Goal: Task Accomplishment & Management: Manage account settings

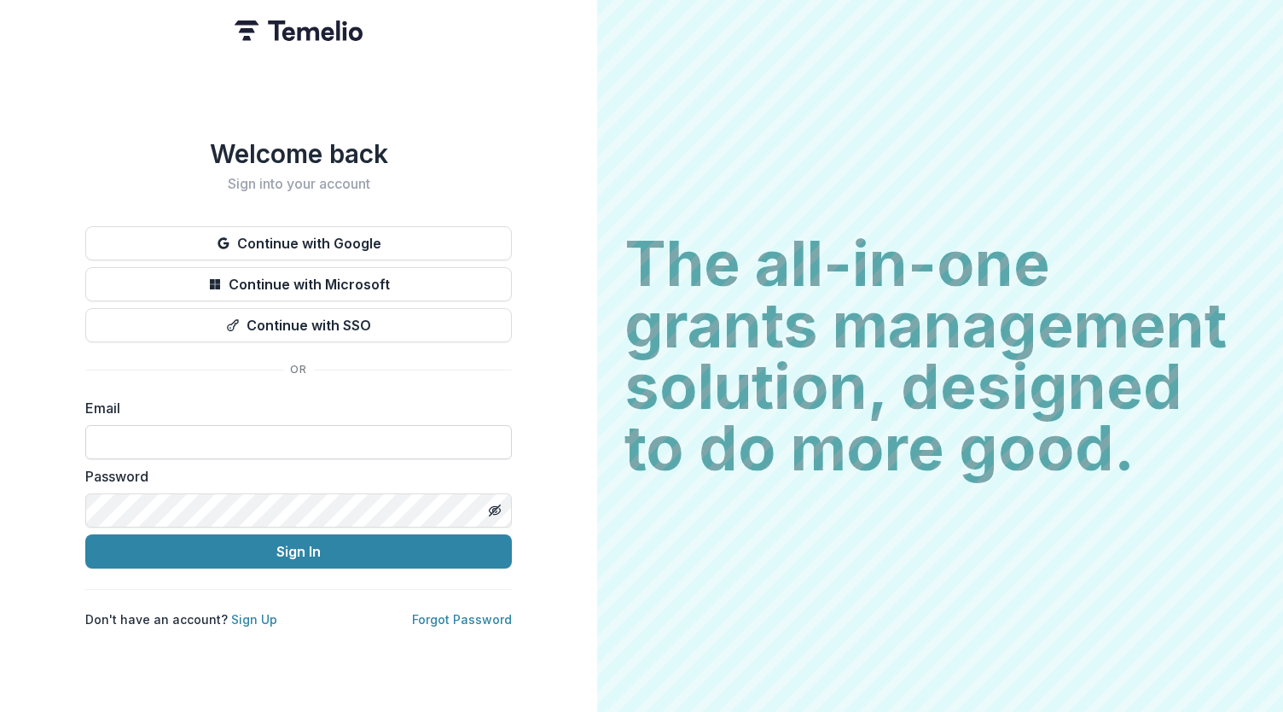
click at [395, 437] on input at bounding box center [298, 442] width 427 height 34
type input "**********"
click at [392, 544] on button "Sign In" at bounding box center [298, 551] width 427 height 34
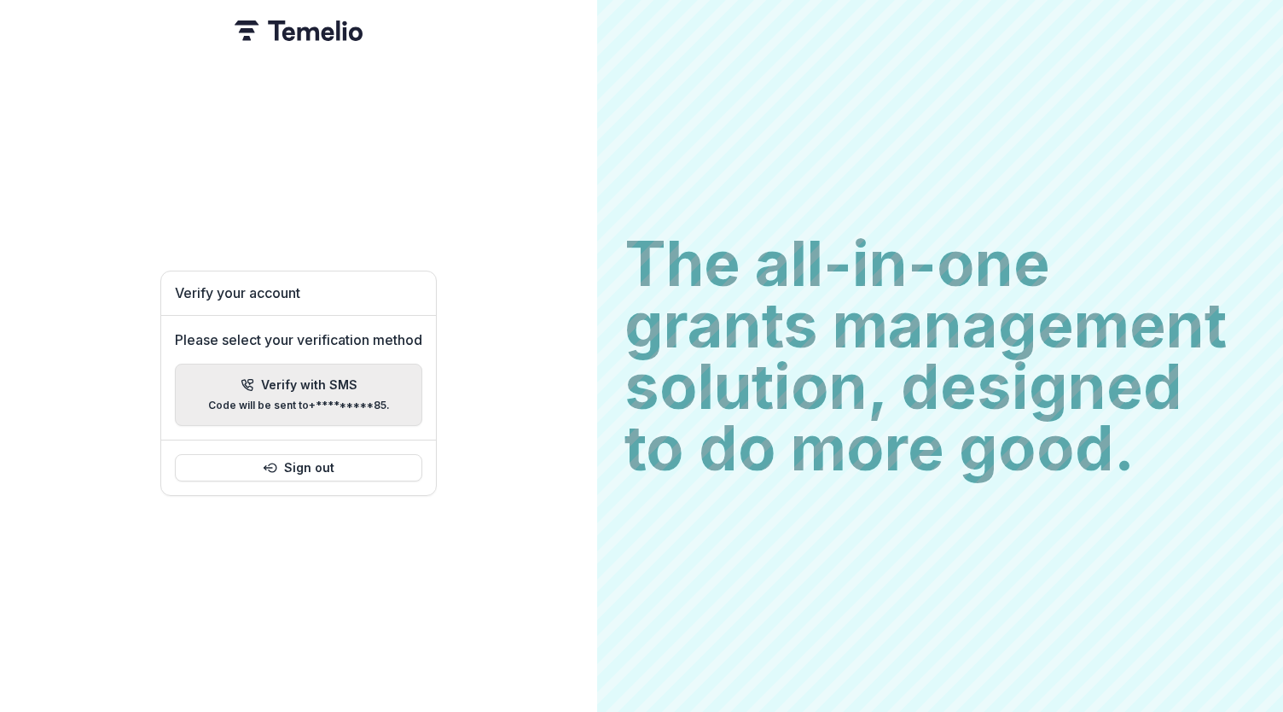
click at [318, 378] on p "Verify with SMS" at bounding box center [309, 385] width 96 height 15
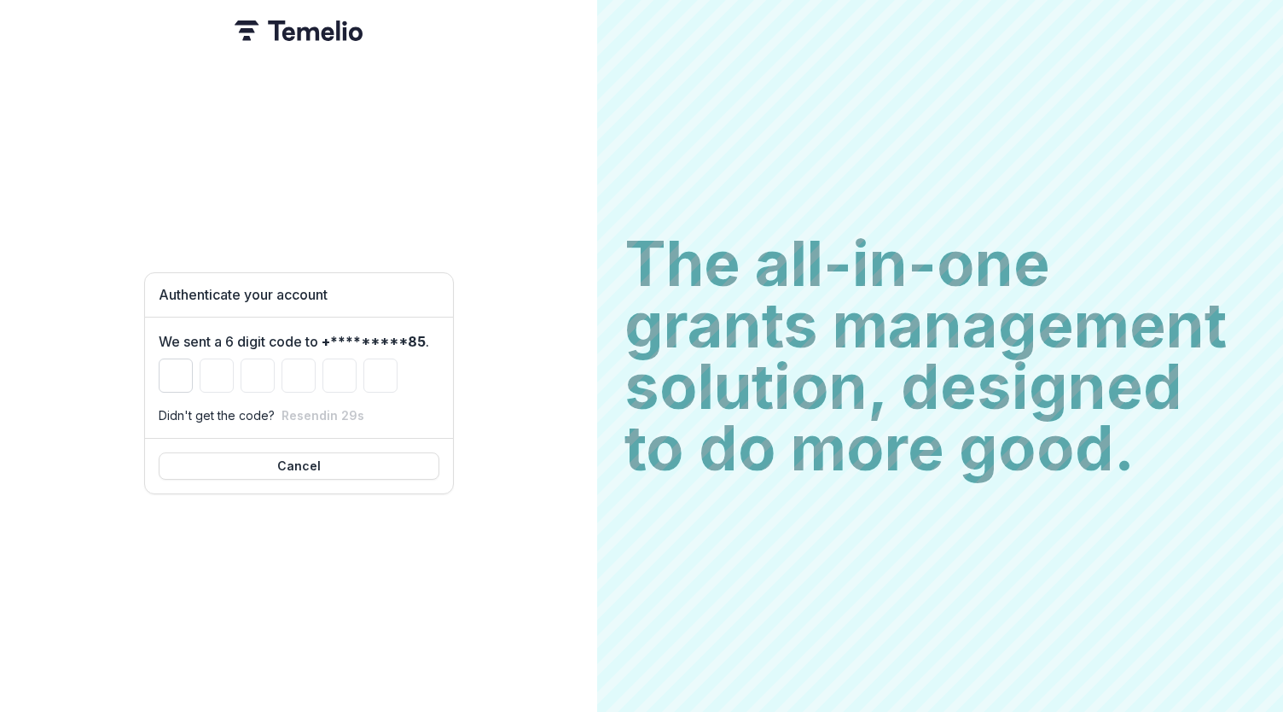
click at [171, 375] on input "Please enter your pin code" at bounding box center [176, 375] width 34 height 34
type input "*"
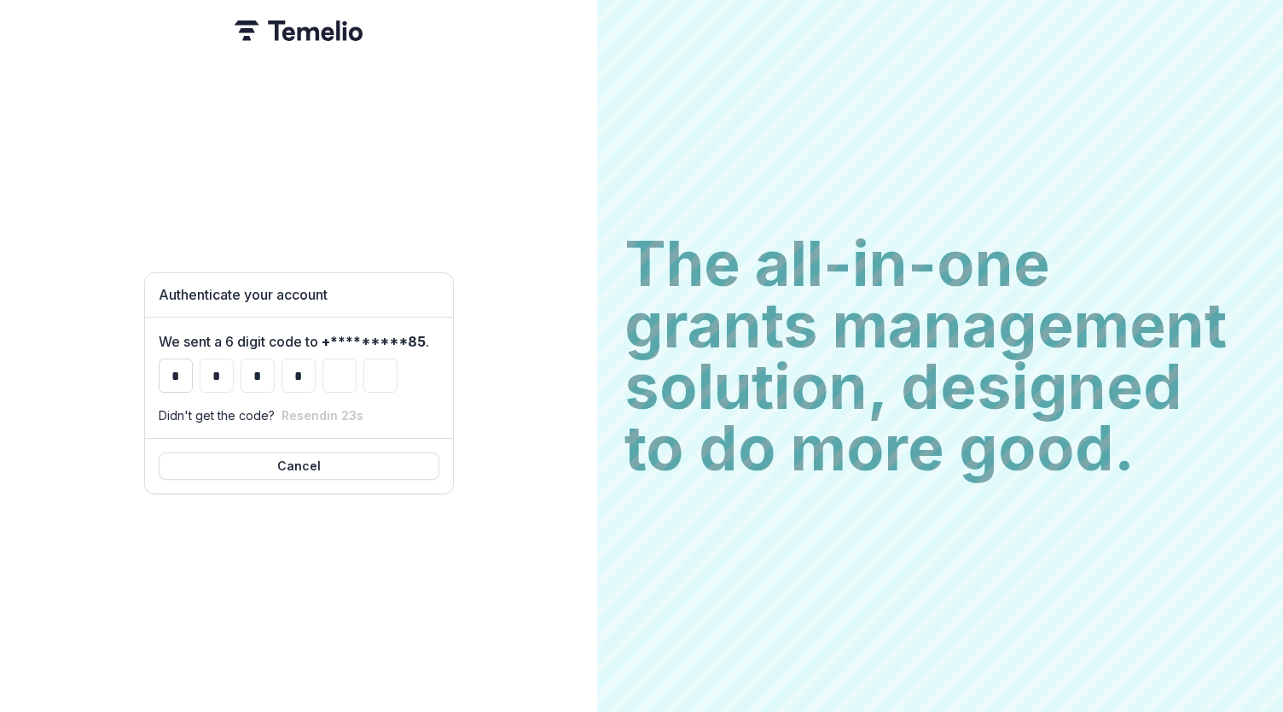
type input "*"
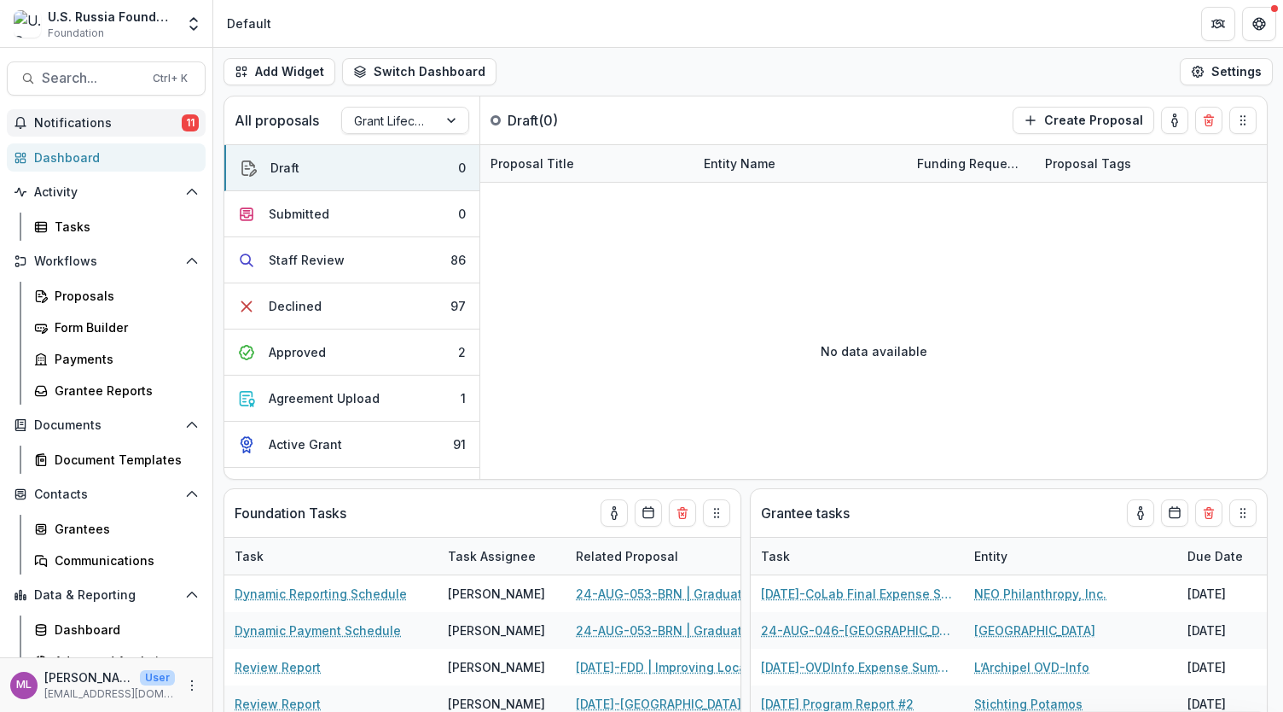
click at [113, 119] on span "Notifications" at bounding box center [108, 123] width 148 height 15
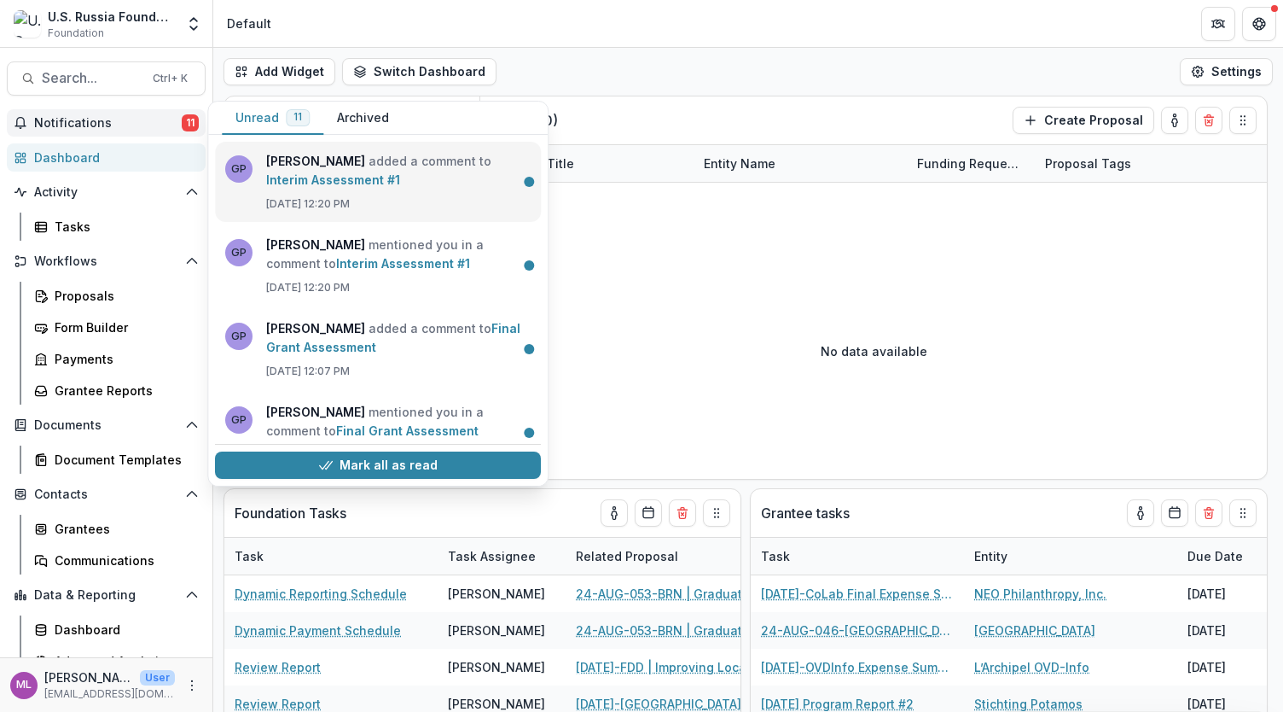
click at [282, 172] on link "Interim Assessment #1" at bounding box center [333, 179] width 134 height 15
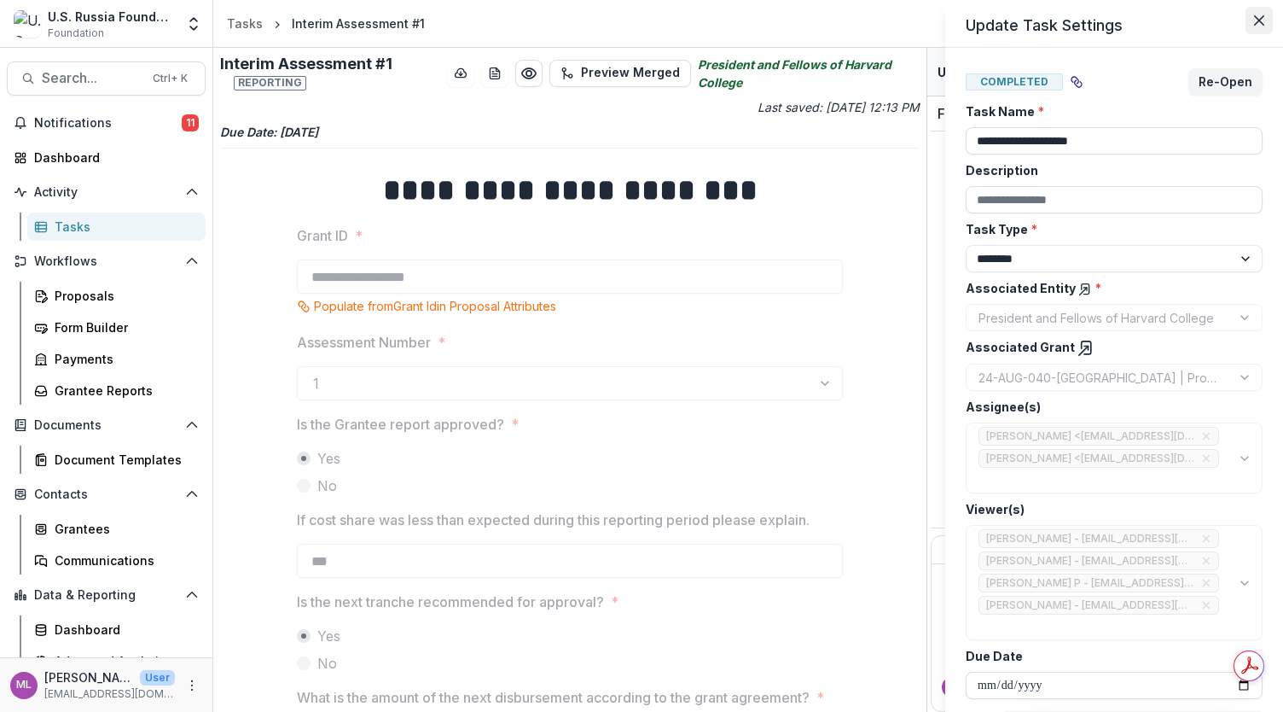
click at [1259, 20] on icon "Close" at bounding box center [1259, 20] width 10 height 10
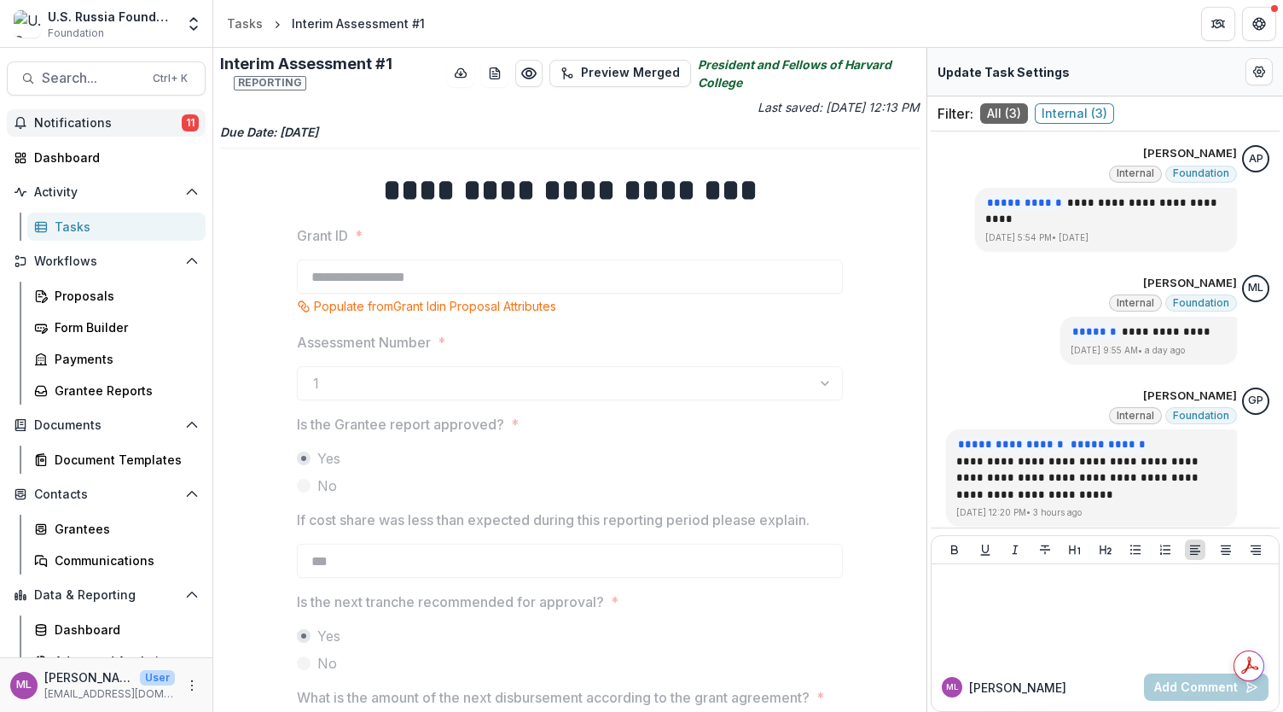
click at [82, 127] on span "Notifications" at bounding box center [108, 123] width 148 height 15
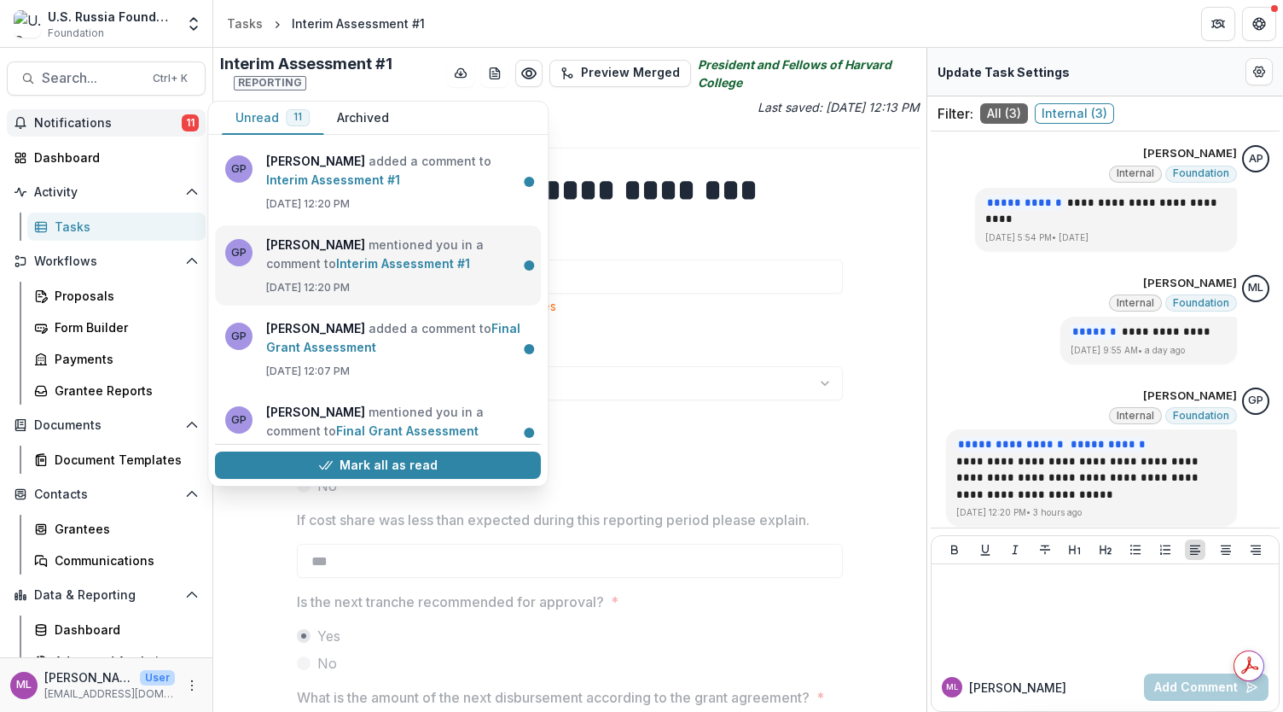
click at [392, 259] on link "Interim Assessment #1" at bounding box center [403, 263] width 134 height 15
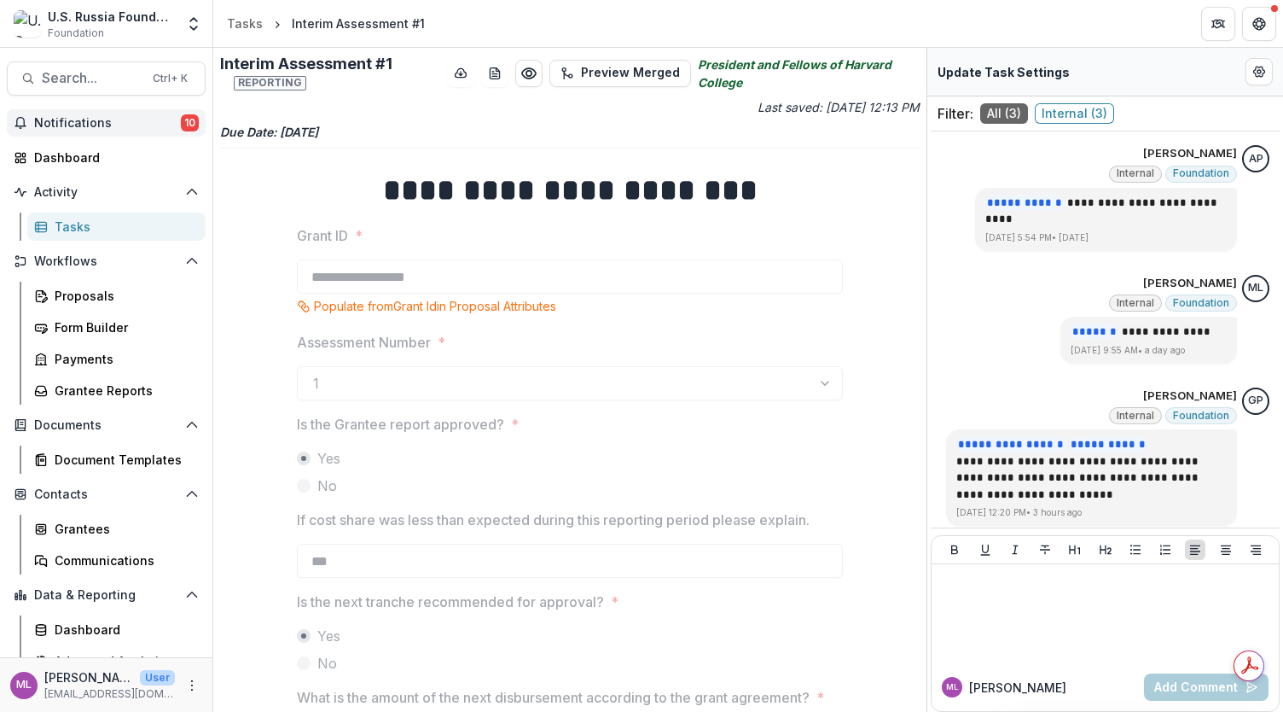
click at [101, 120] on span "Notifications" at bounding box center [107, 123] width 147 height 15
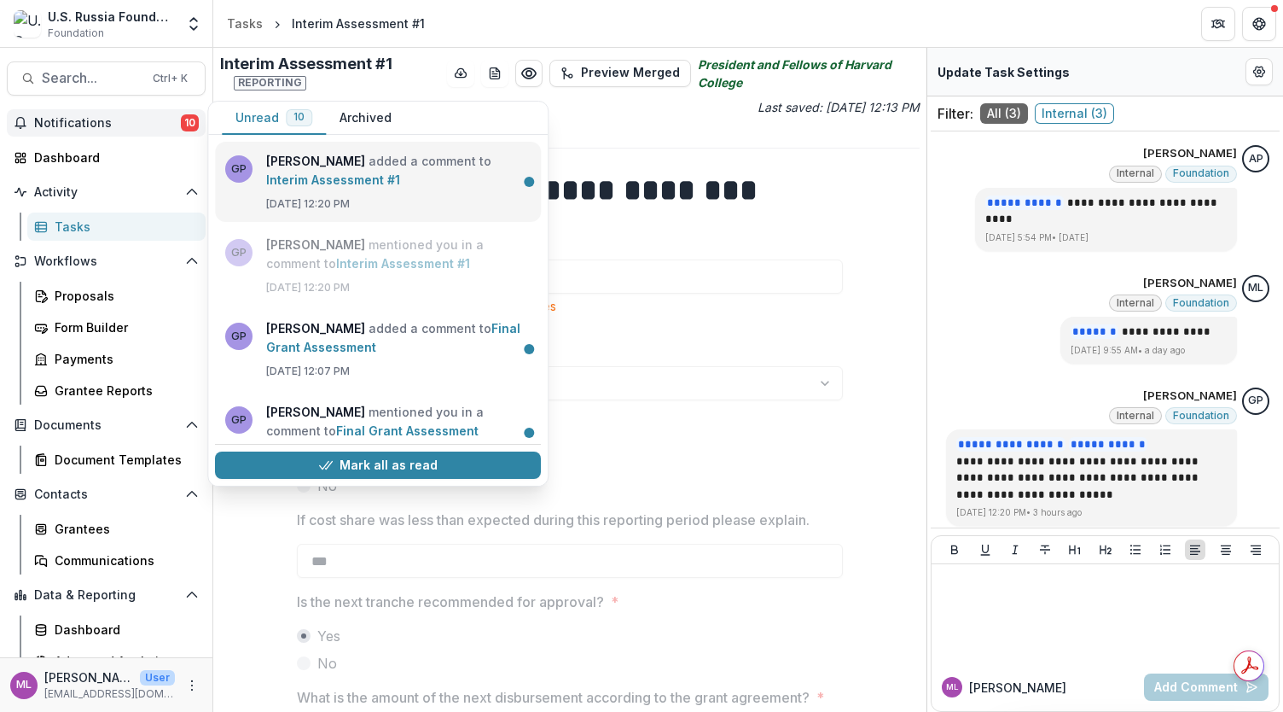
click at [360, 176] on link "Interim Assessment #1" at bounding box center [333, 179] width 134 height 15
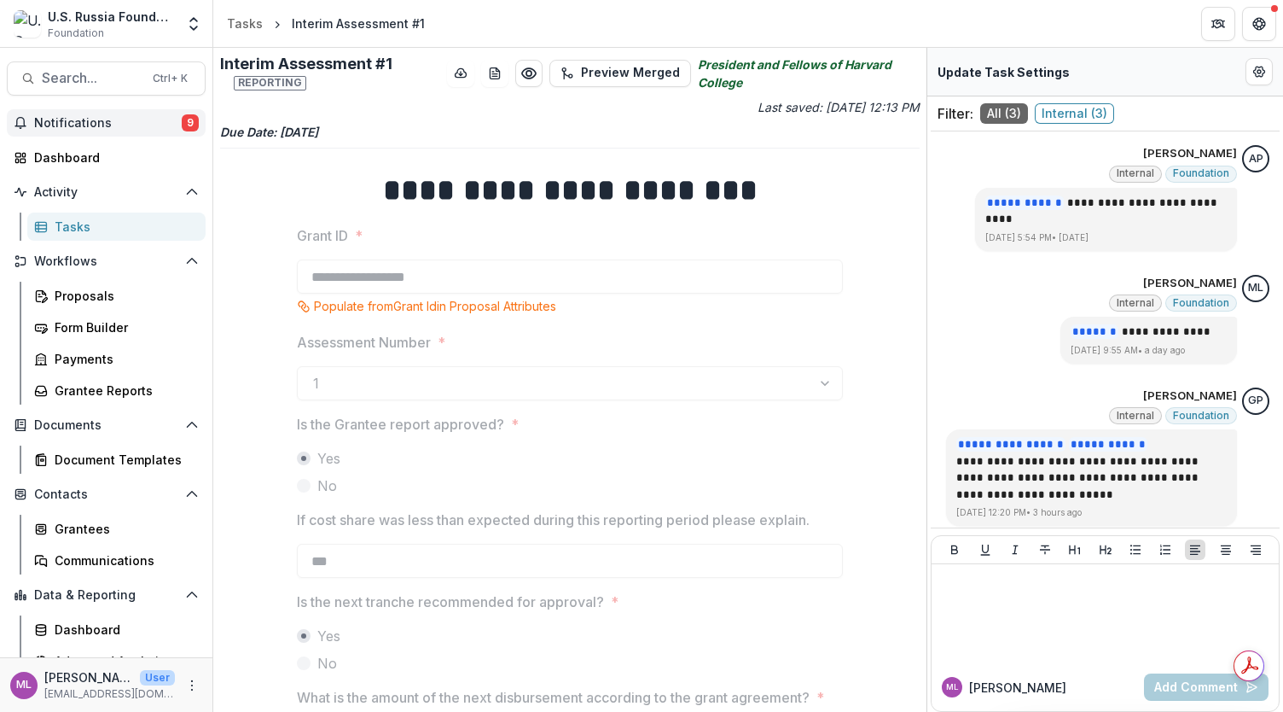
click at [111, 123] on span "Notifications" at bounding box center [108, 123] width 148 height 15
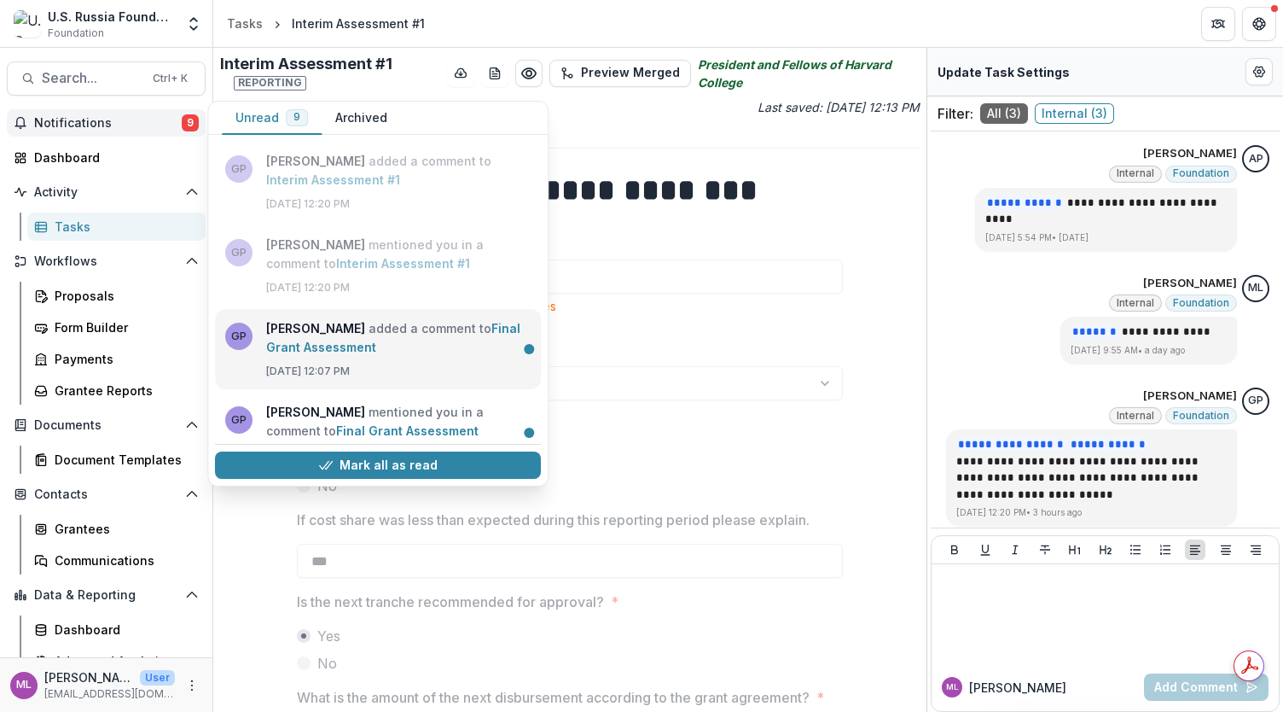
click at [336, 350] on link "Final Grant Assessment" at bounding box center [393, 337] width 254 height 33
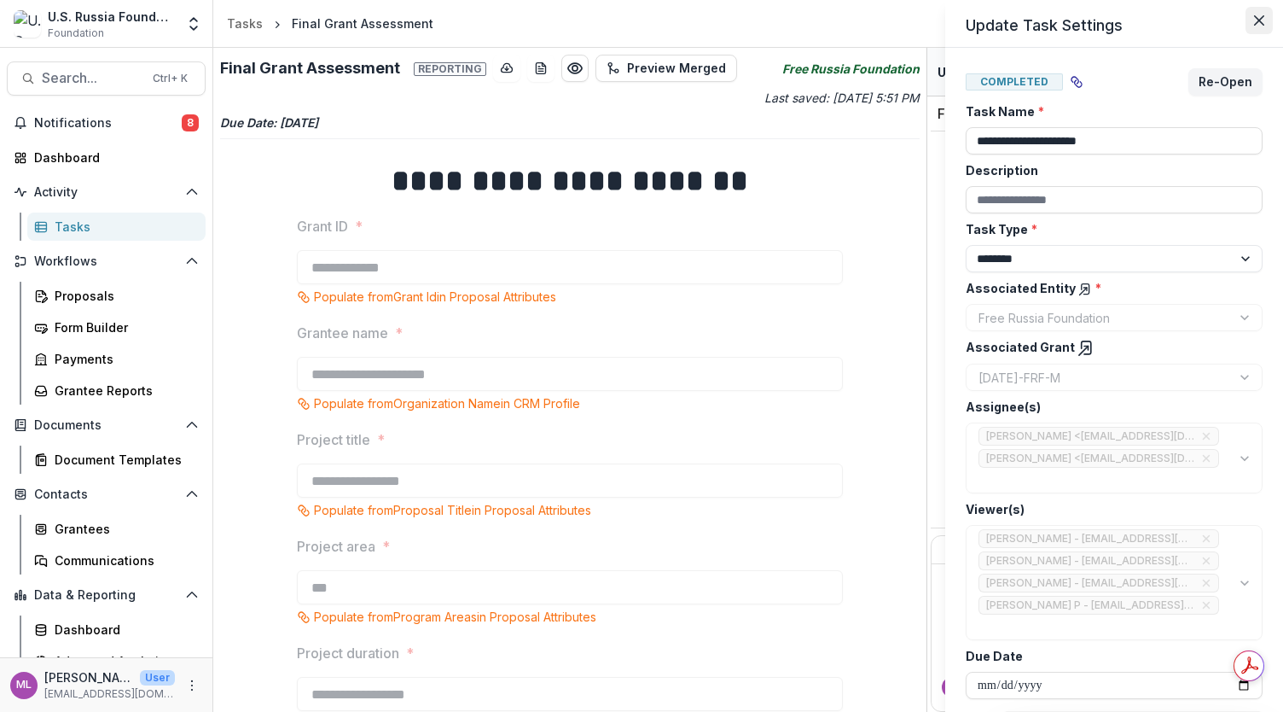
click at [1260, 20] on icon "Close" at bounding box center [1259, 20] width 10 height 10
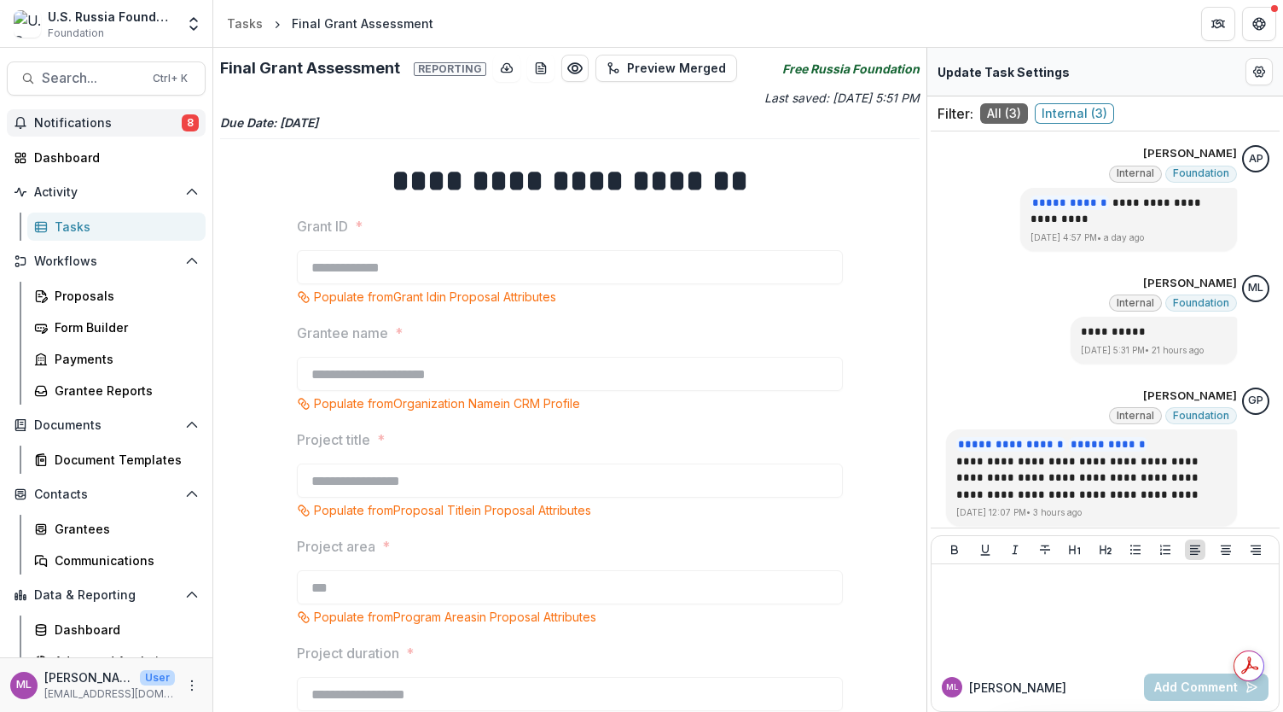
click at [62, 126] on span "Notifications" at bounding box center [108, 123] width 148 height 15
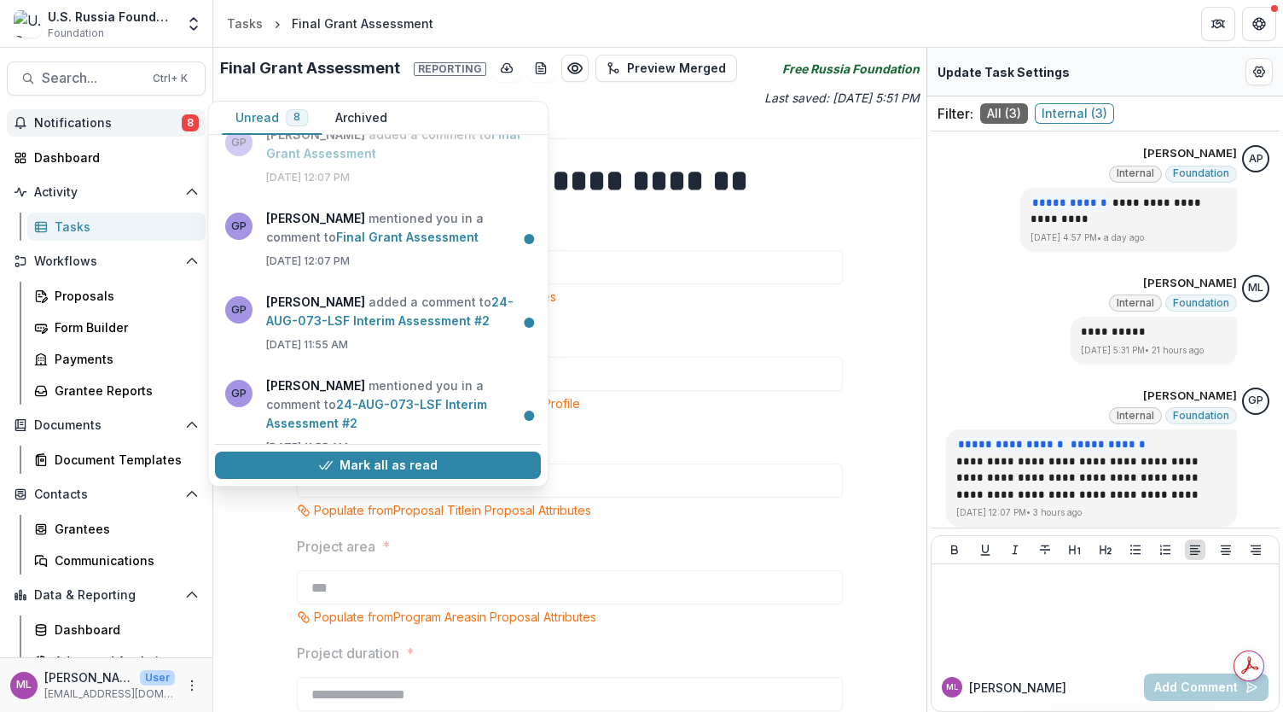
scroll to position [201, 0]
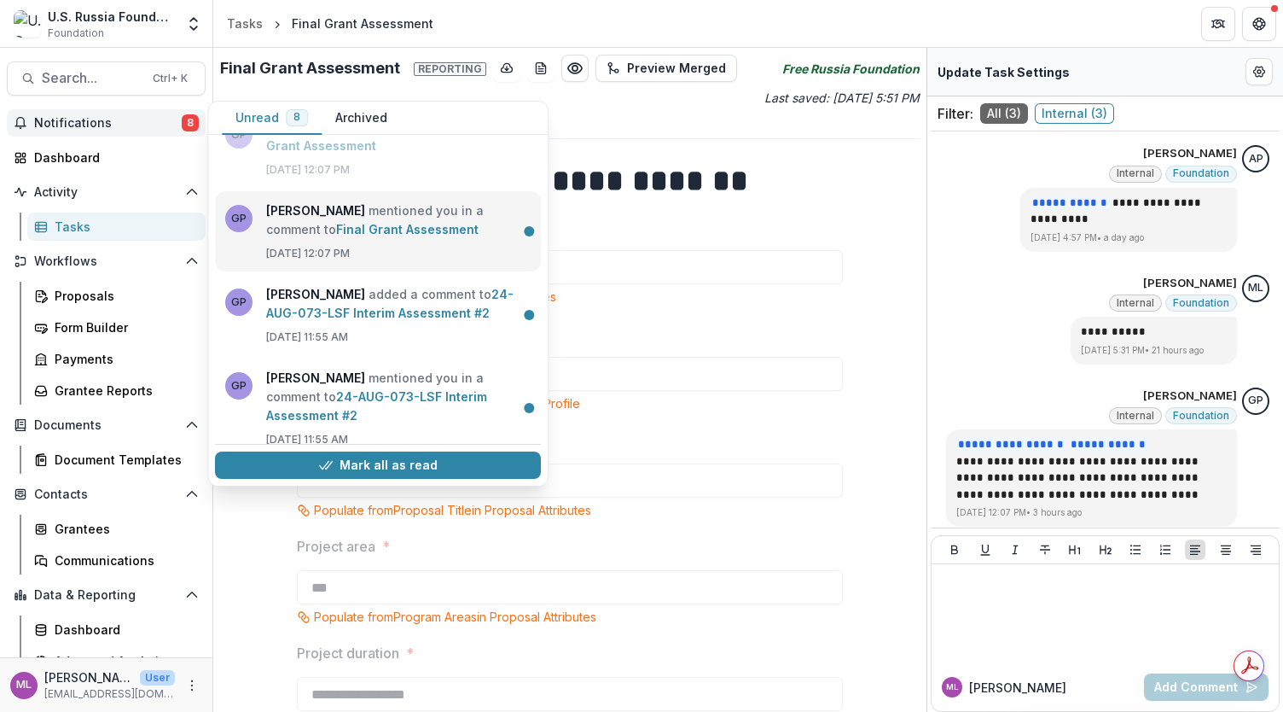
click at [336, 222] on link "Final Grant Assessment" at bounding box center [407, 229] width 142 height 15
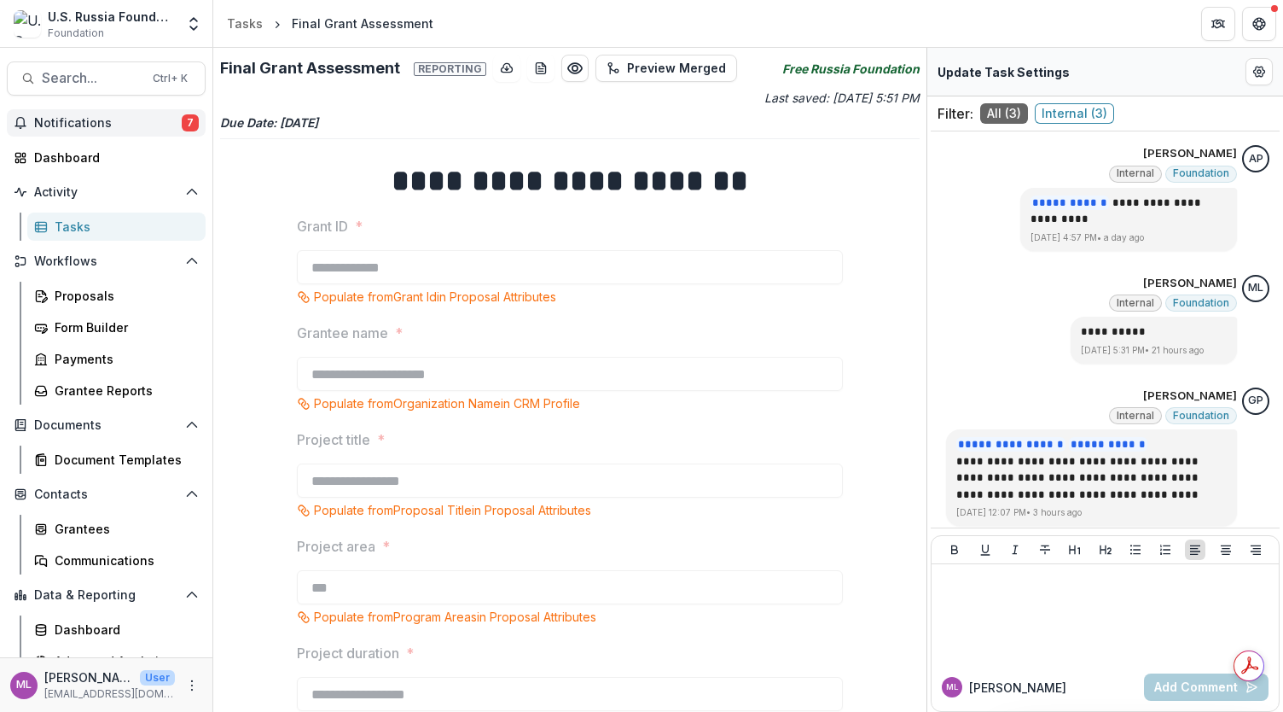
click at [153, 121] on span "Notifications" at bounding box center [108, 123] width 148 height 15
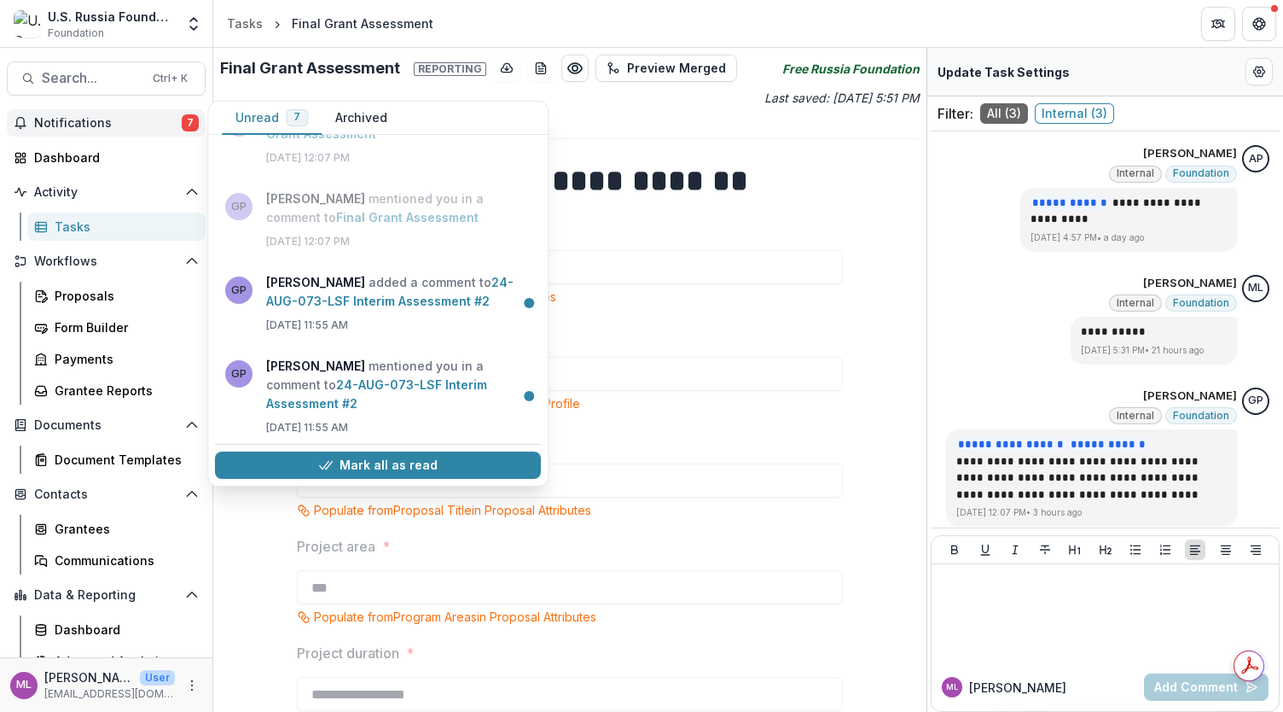
scroll to position [217, 0]
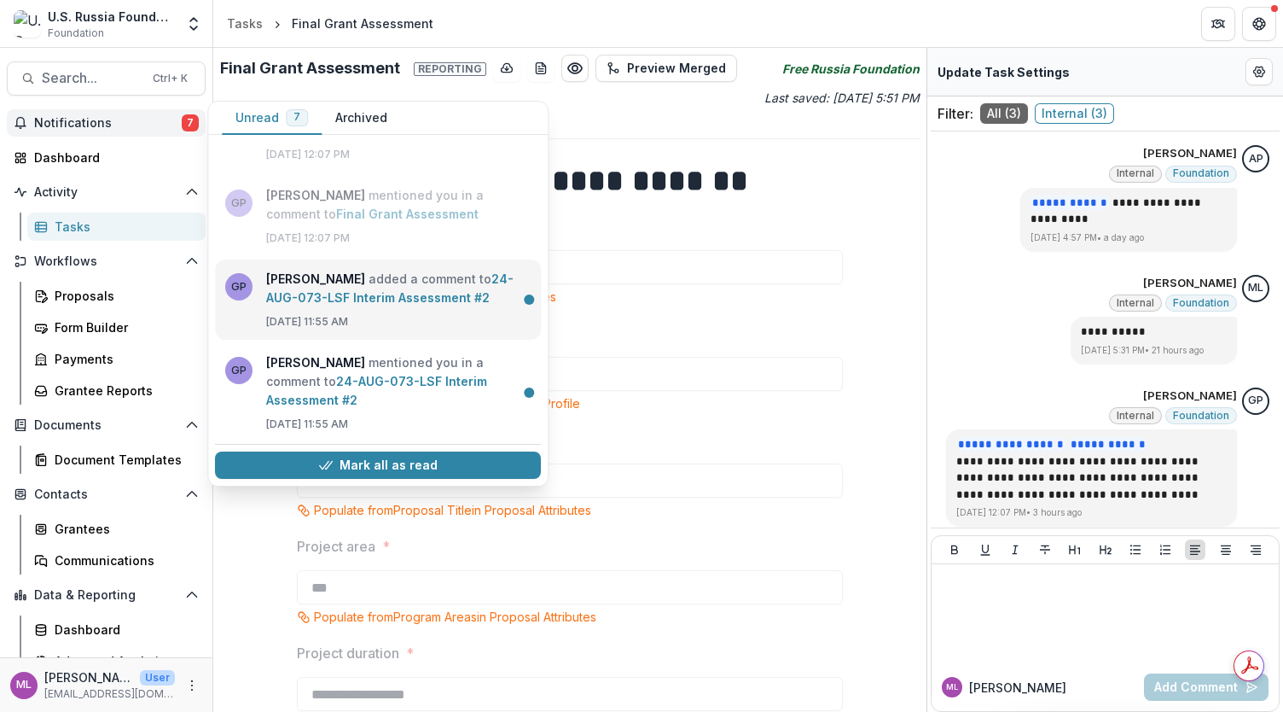
click at [364, 293] on link "24-AUG-073-LSF Interim Assessment #2" at bounding box center [389, 287] width 247 height 33
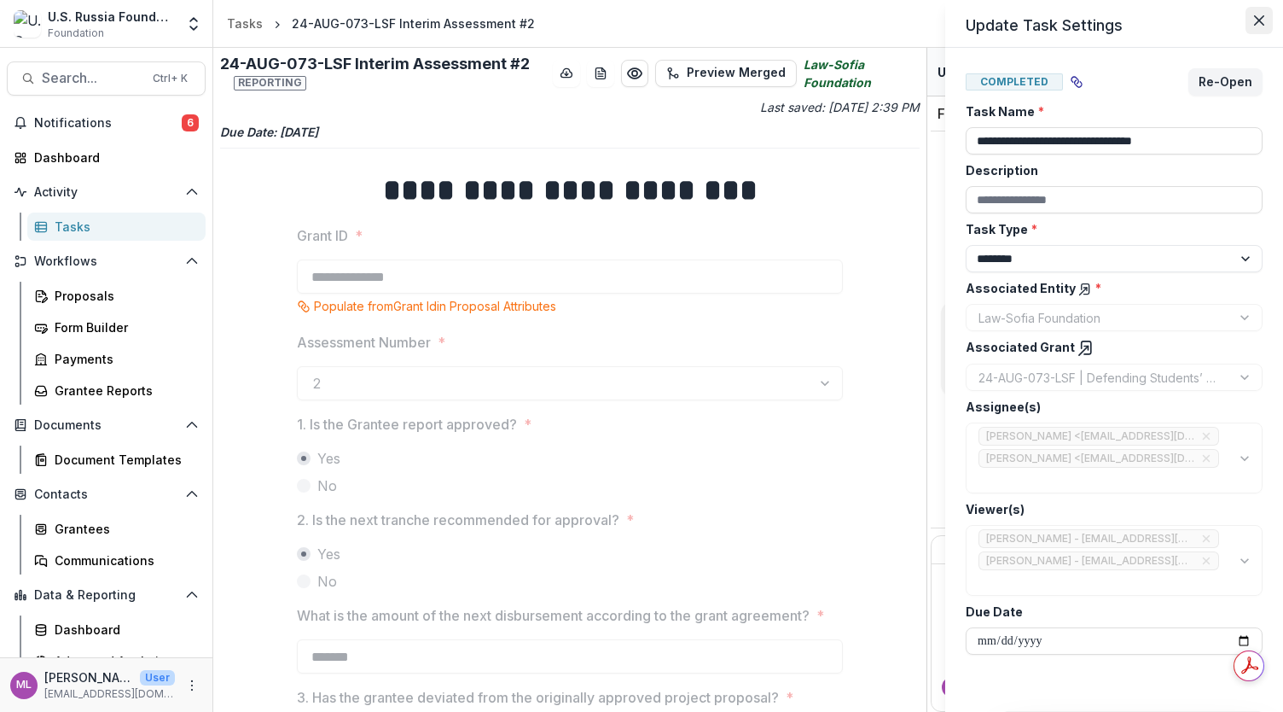
click at [1259, 22] on icon "Close" at bounding box center [1259, 20] width 10 height 10
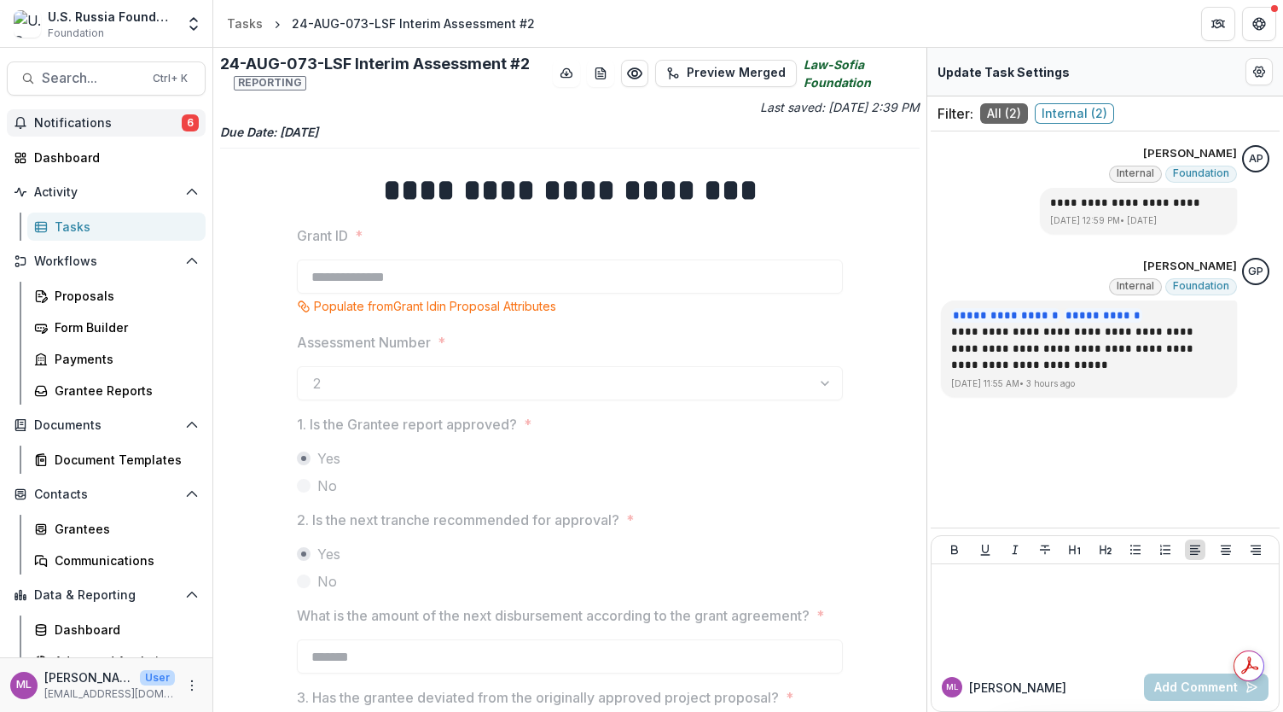
click at [128, 125] on span "Notifications" at bounding box center [108, 123] width 148 height 15
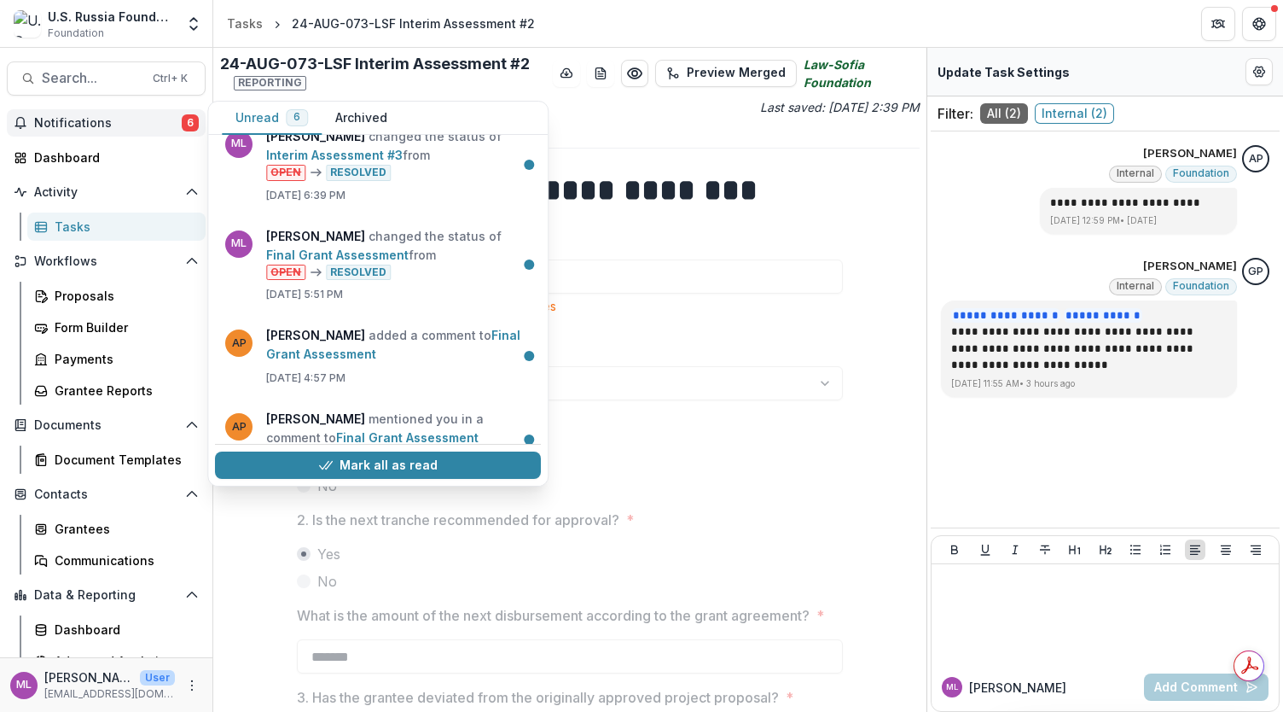
scroll to position [241, 0]
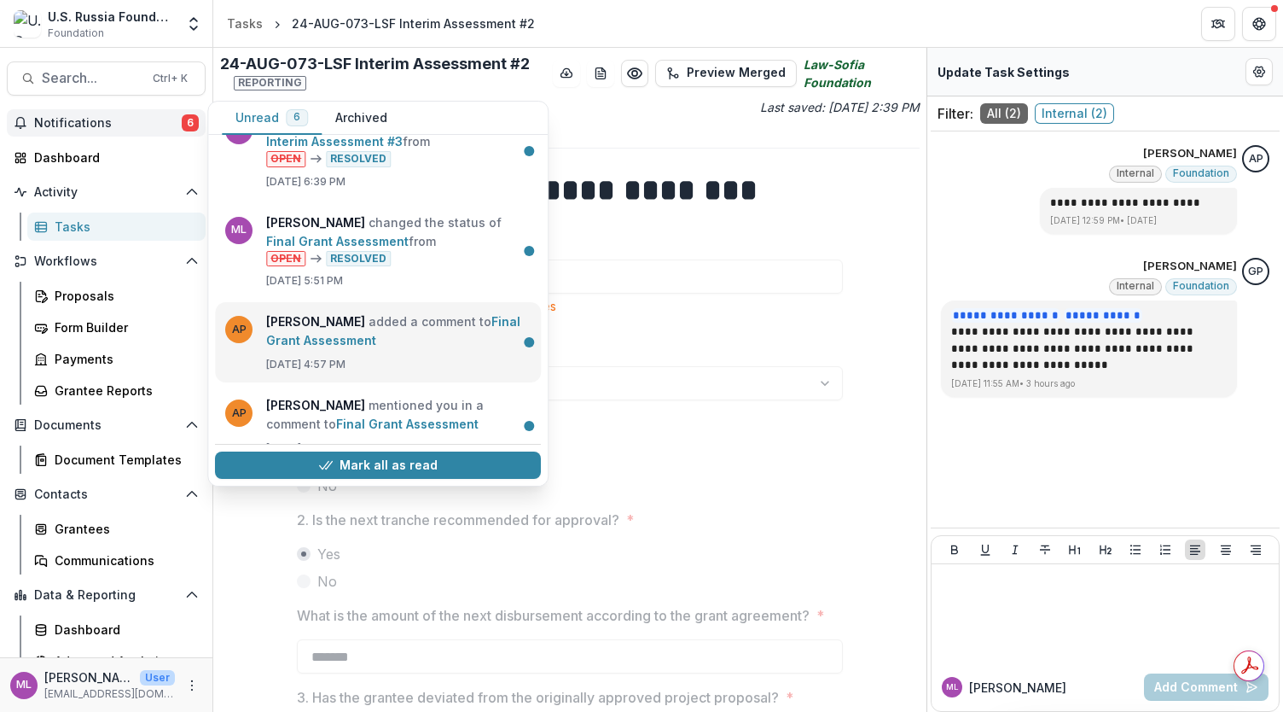
click at [444, 316] on link "Final Grant Assessment" at bounding box center [393, 330] width 254 height 33
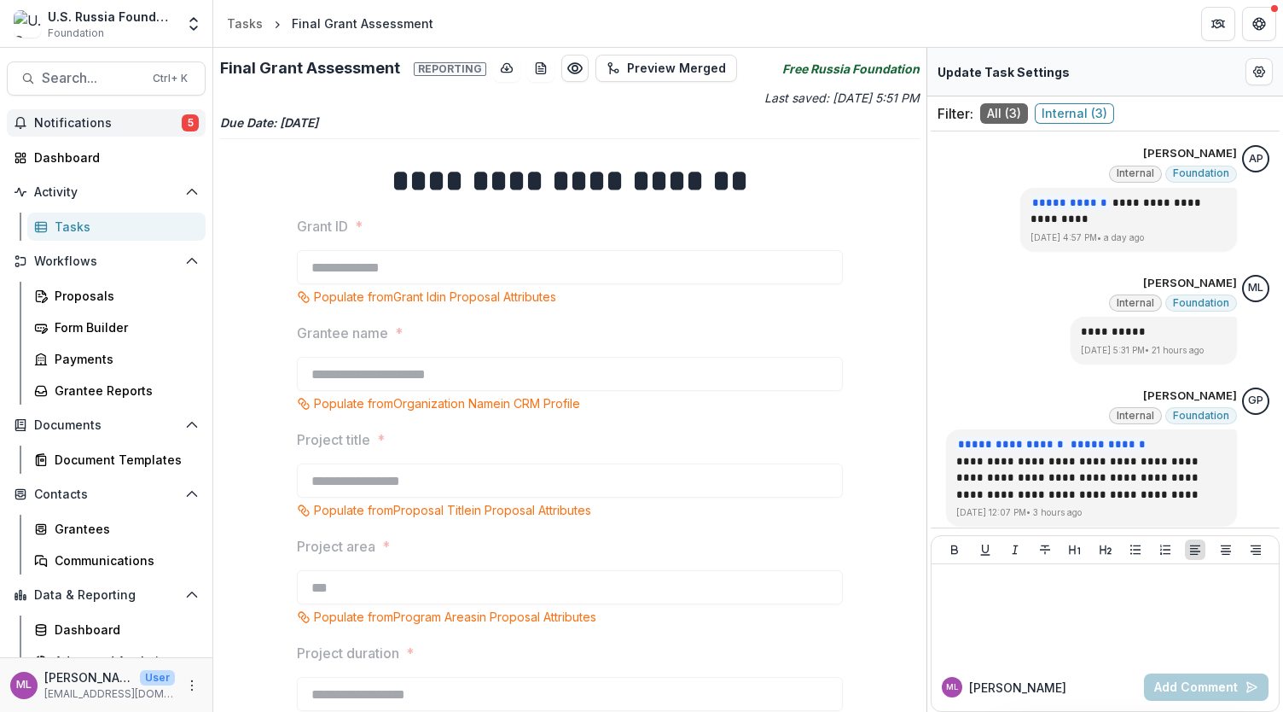
click at [157, 126] on span "Notifications" at bounding box center [108, 123] width 148 height 15
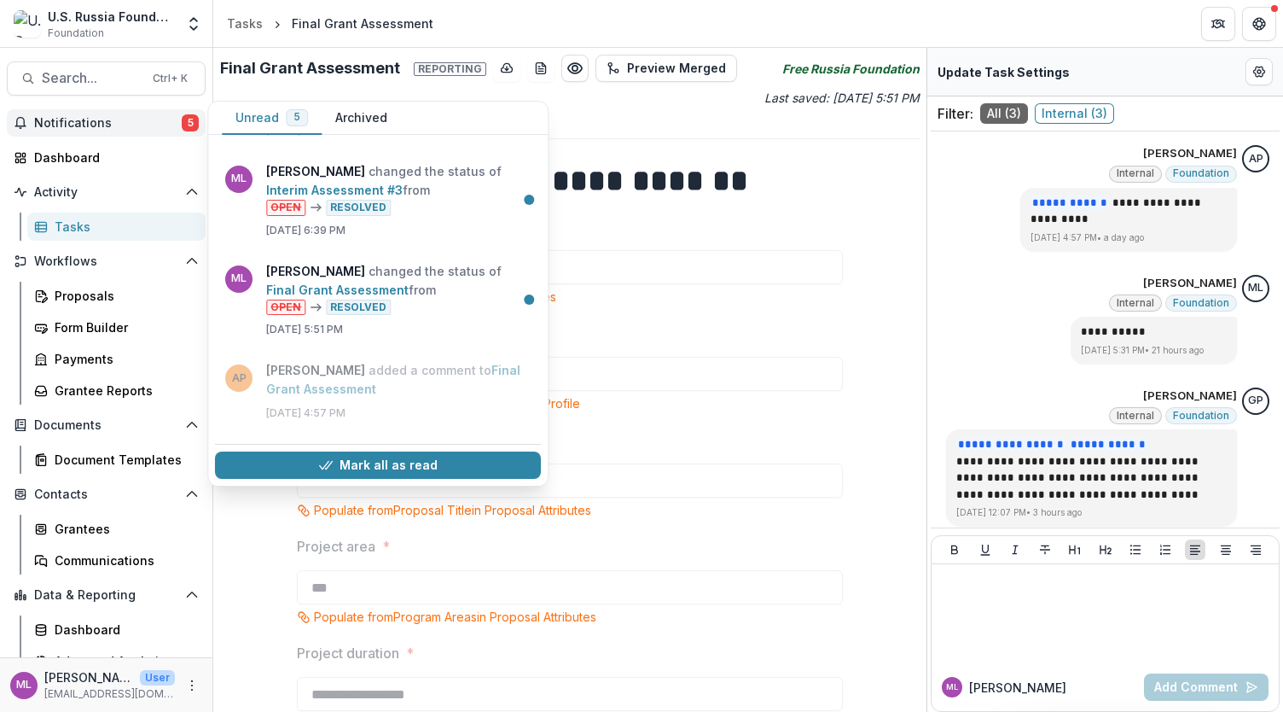
scroll to position [264, 0]
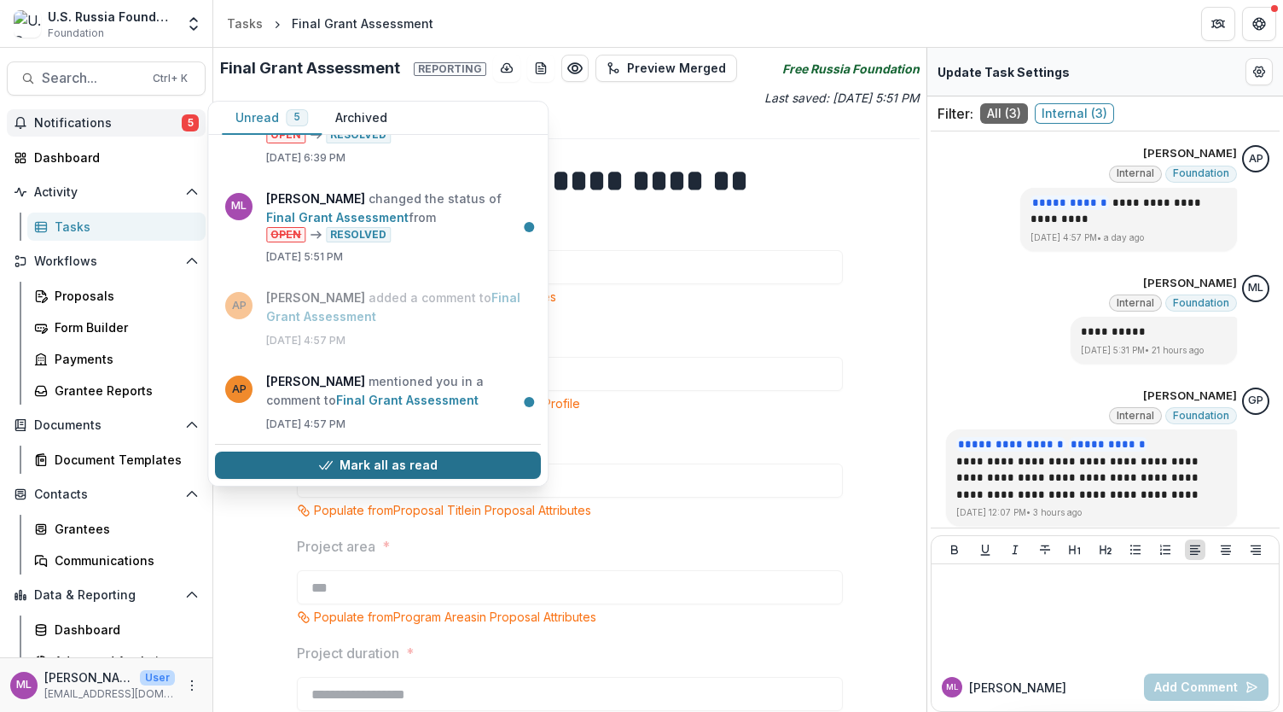
click at [398, 456] on button "Mark all as read" at bounding box center [378, 464] width 326 height 27
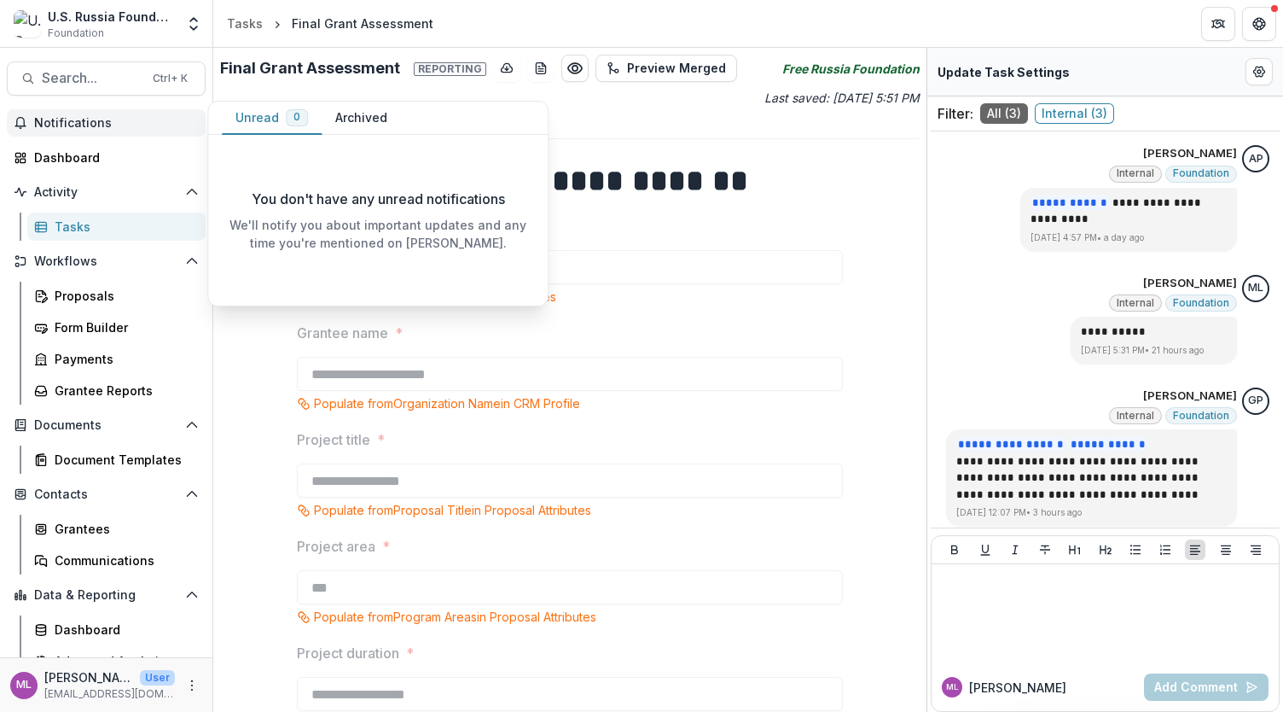
scroll to position [0, 0]
